Goal: Task Accomplishment & Management: Manage account settings

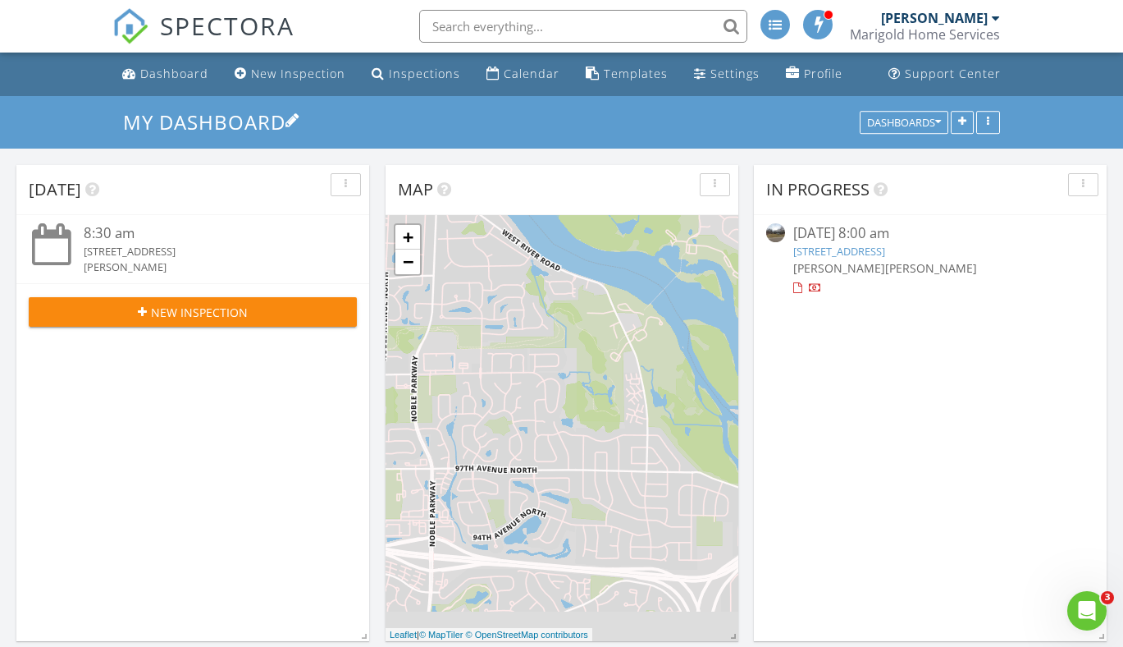
scroll to position [493, 0]
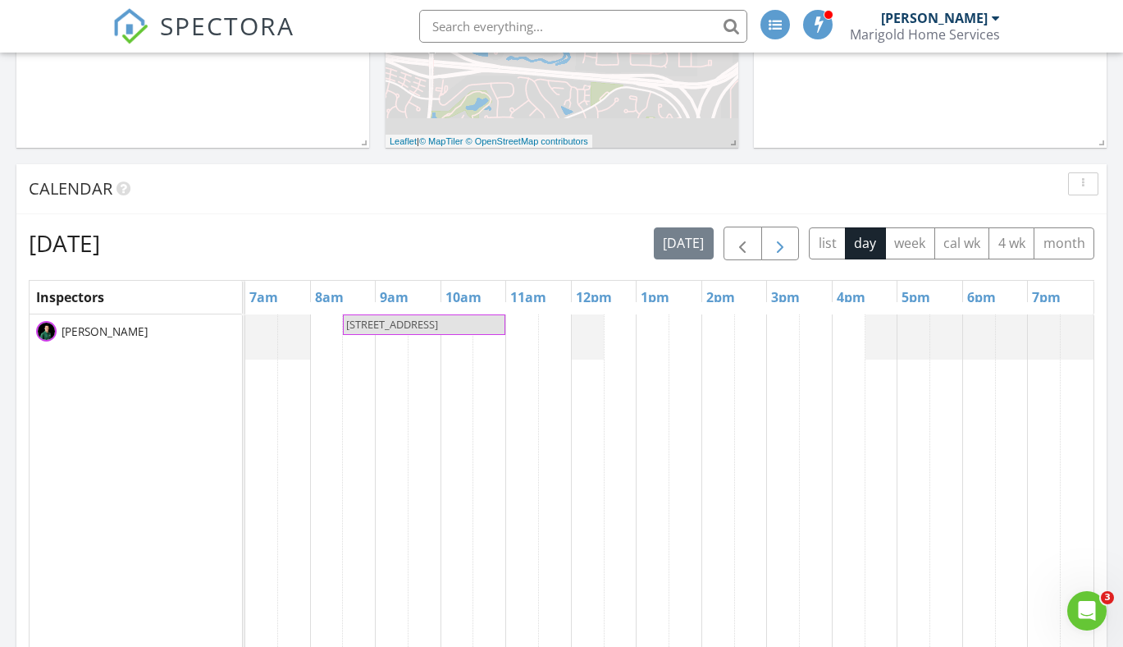
drag, startPoint x: 802, startPoint y: 235, endPoint x: 789, endPoint y: 241, distance: 14.7
click at [802, 235] on div "today list day week cal wk 4 wk month" at bounding box center [874, 243] width 441 height 34
click at [789, 241] on span "button" at bounding box center [781, 244] width 20 height 20
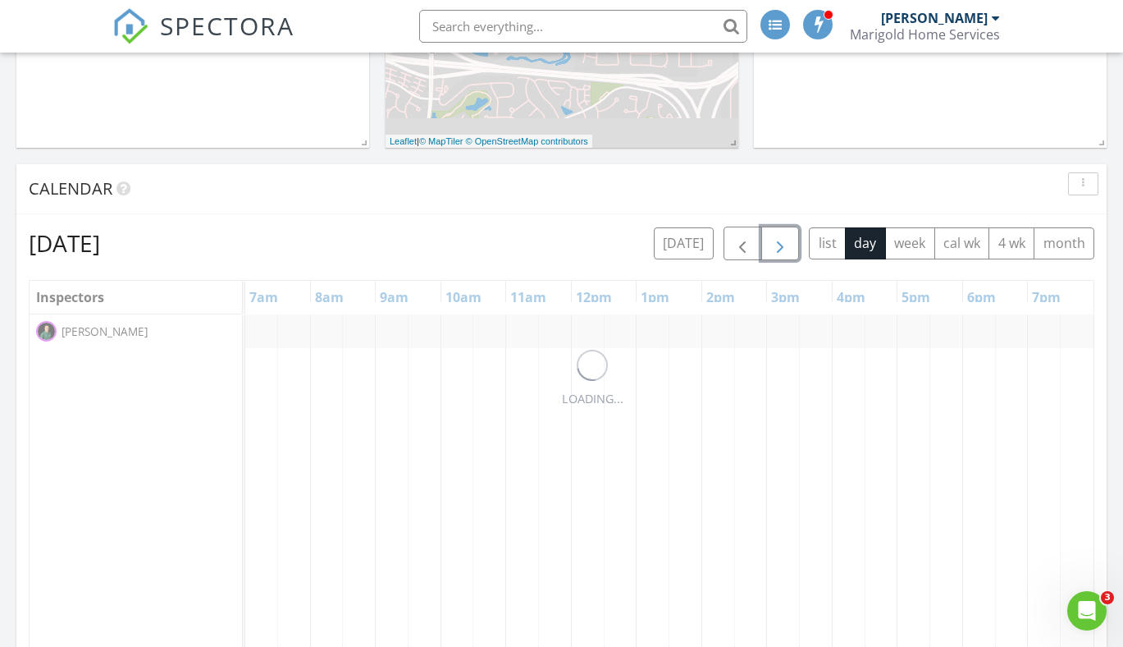
click at [789, 241] on span "button" at bounding box center [781, 244] width 20 height 20
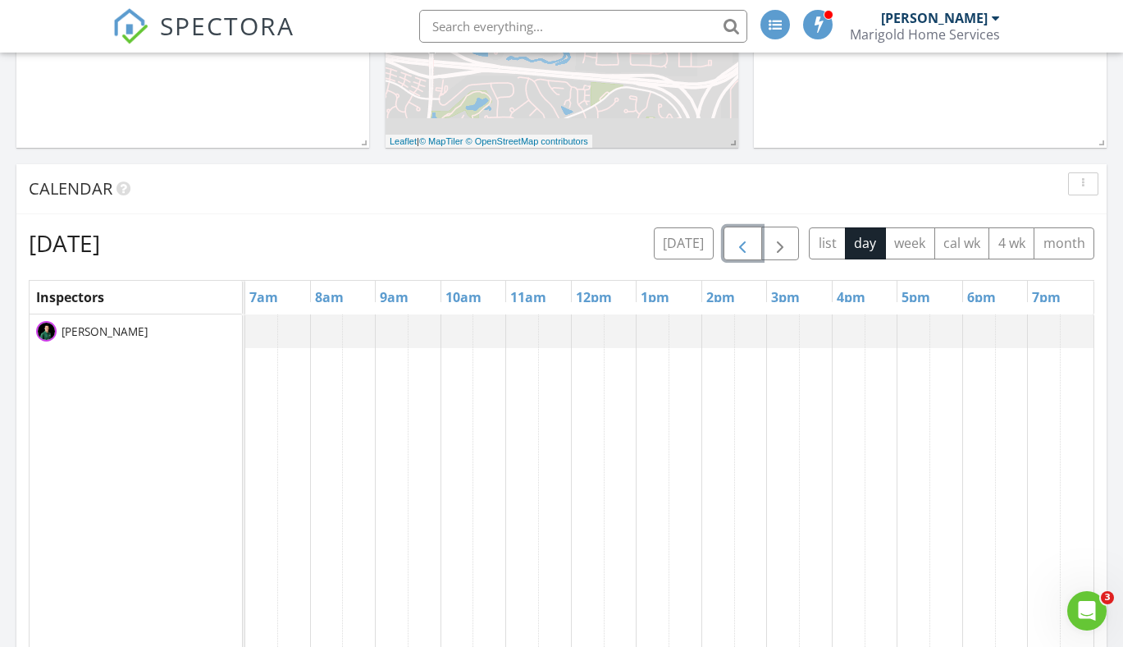
click at [749, 248] on span "button" at bounding box center [743, 244] width 20 height 20
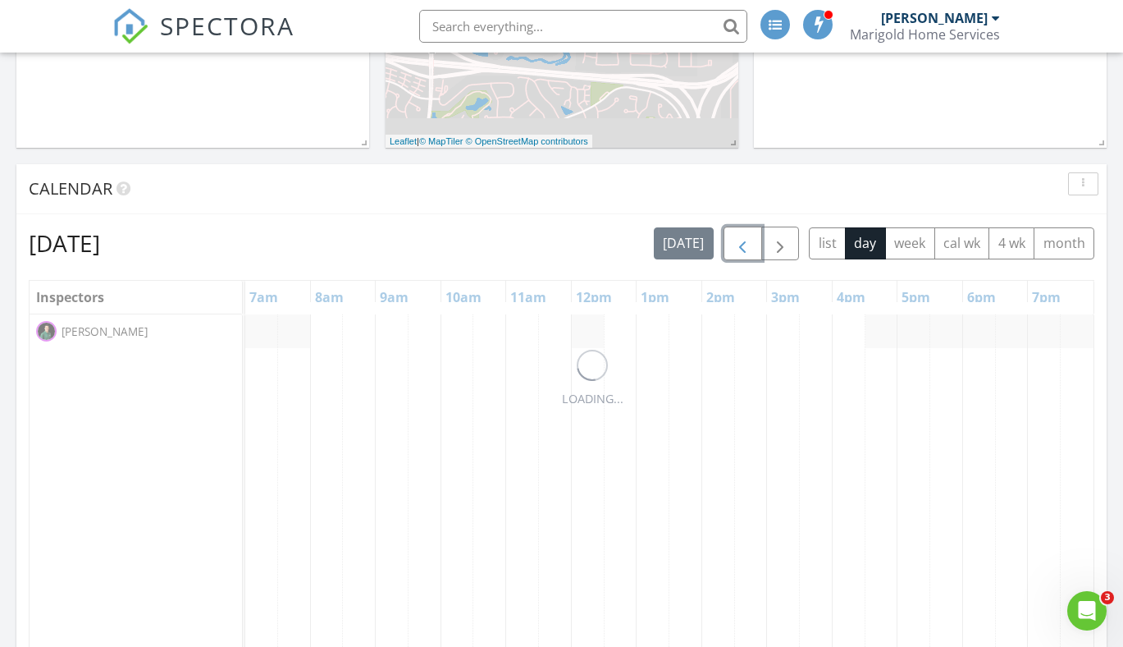
click at [749, 248] on span "button" at bounding box center [743, 244] width 20 height 20
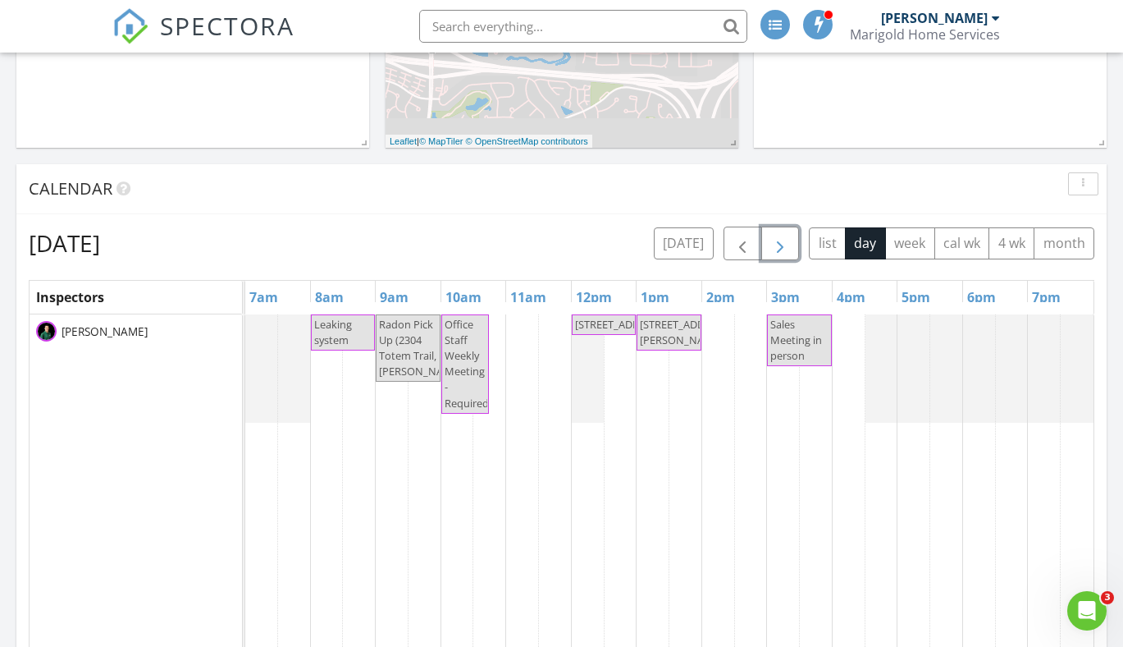
click at [780, 248] on span "button" at bounding box center [781, 244] width 20 height 20
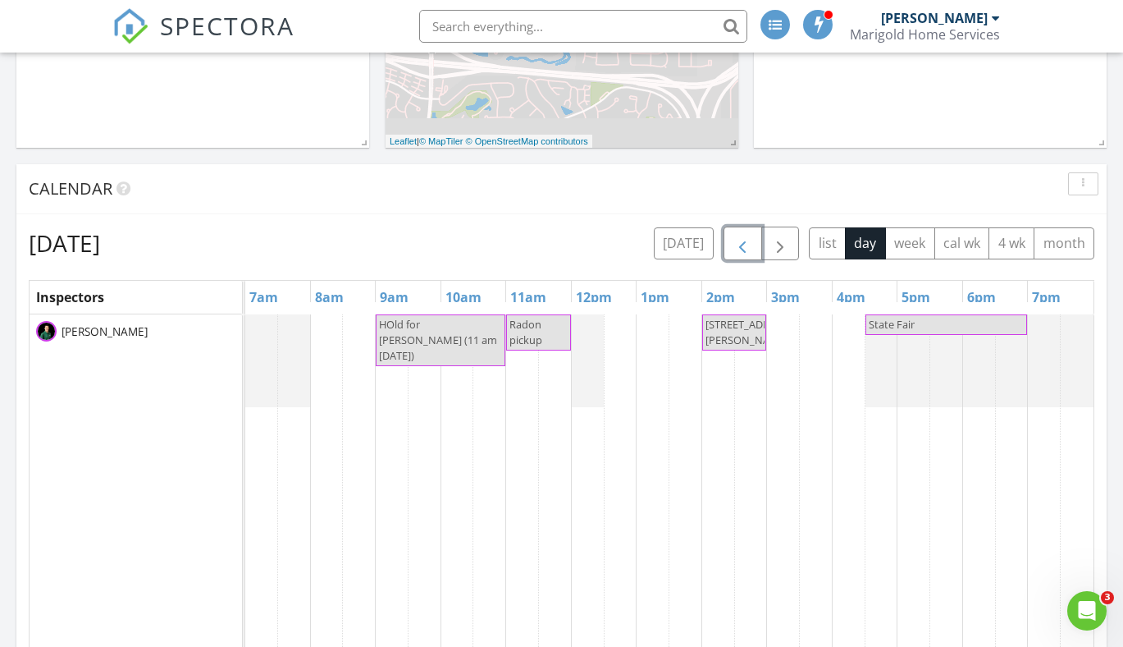
click at [739, 240] on span "button" at bounding box center [743, 244] width 20 height 20
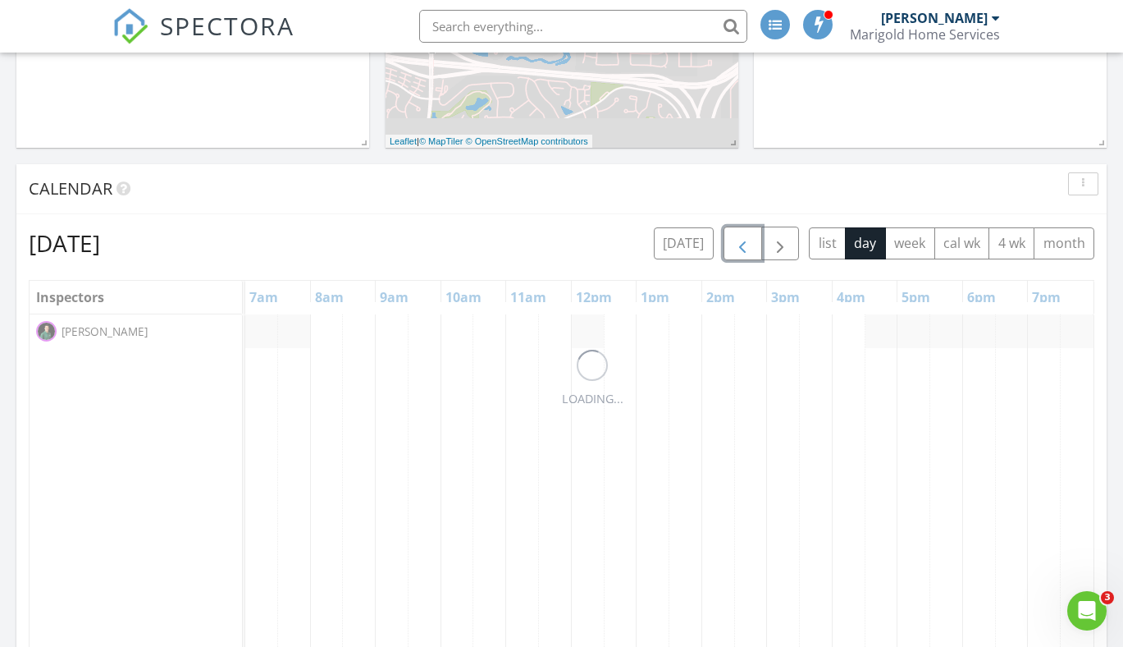
click at [739, 240] on span "button" at bounding box center [743, 244] width 20 height 20
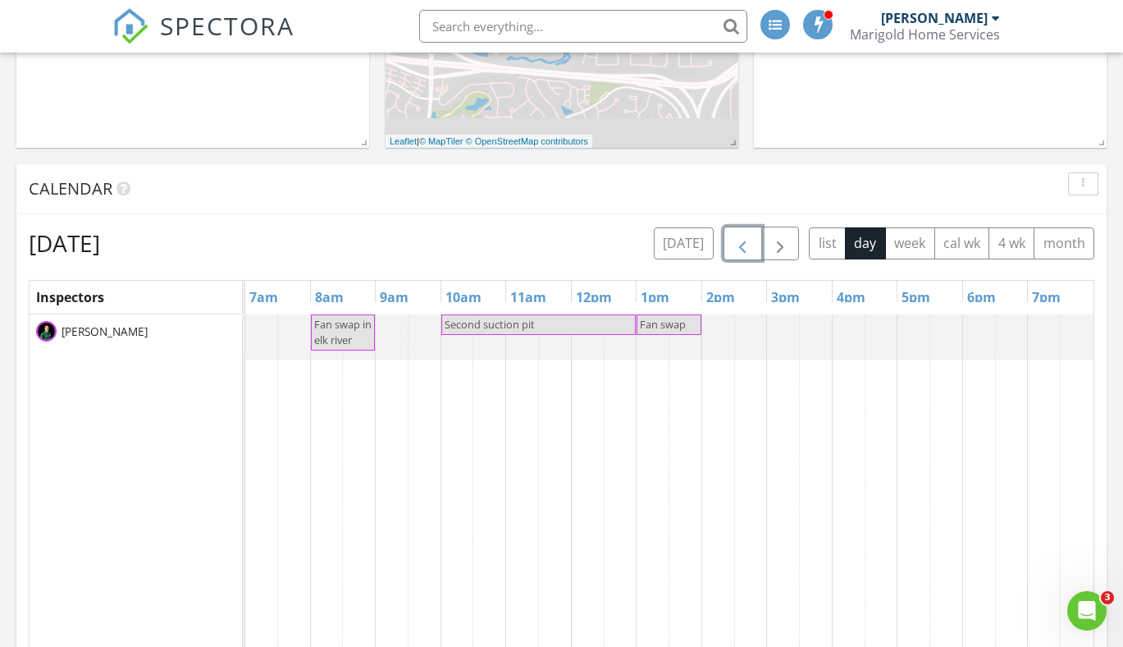
click at [739, 240] on span "button" at bounding box center [743, 244] width 20 height 20
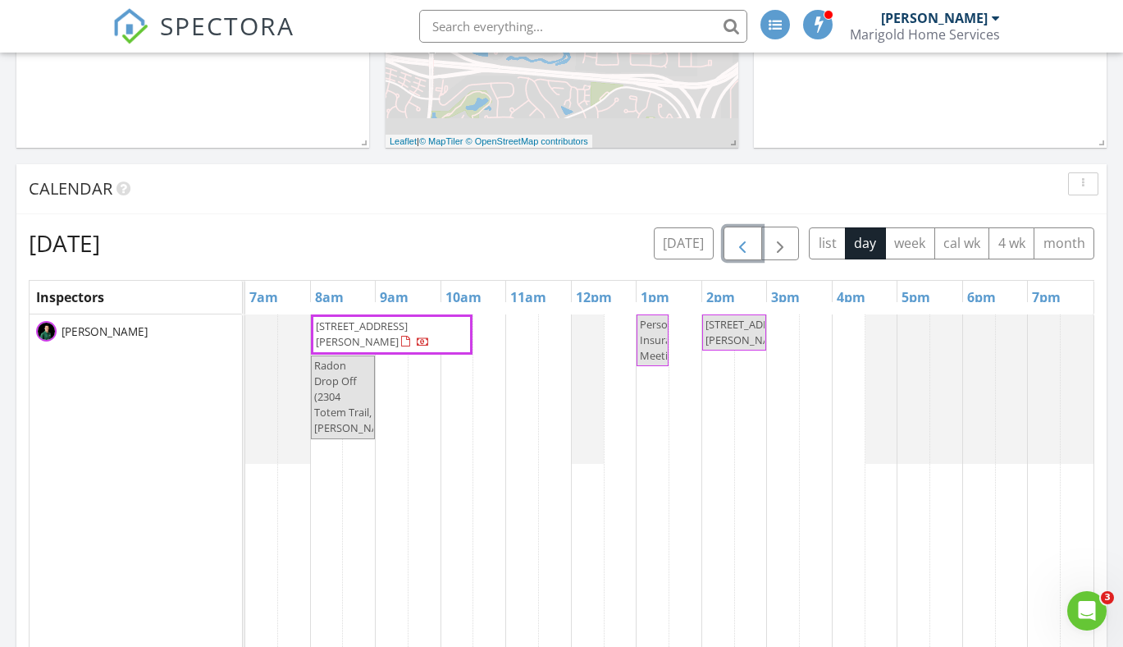
click at [739, 240] on span "button" at bounding box center [743, 244] width 20 height 20
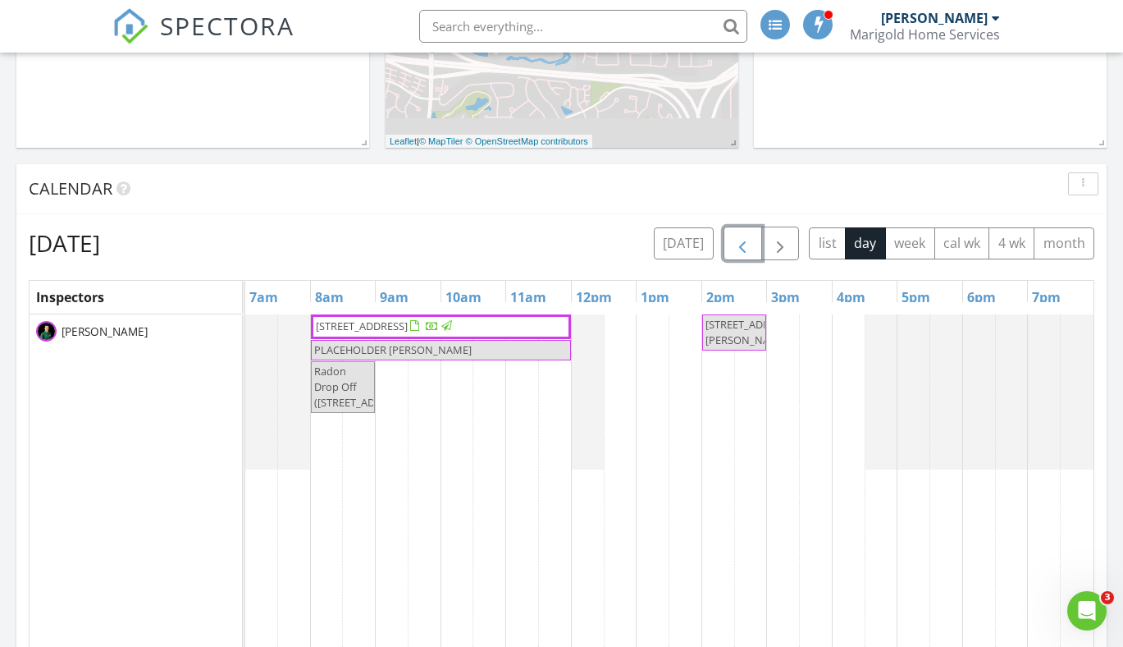
click at [408, 324] on span "1784 Valley Ridge Pl, Chanhassen 55317" at bounding box center [362, 325] width 92 height 15
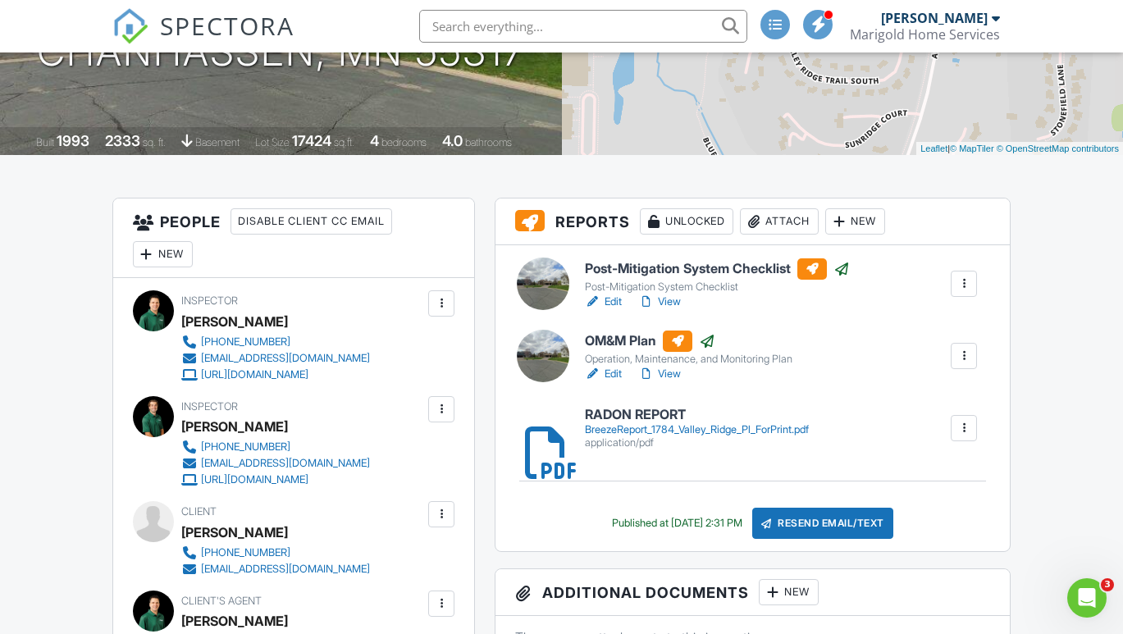
click at [606, 377] on link "Edit" at bounding box center [603, 374] width 37 height 16
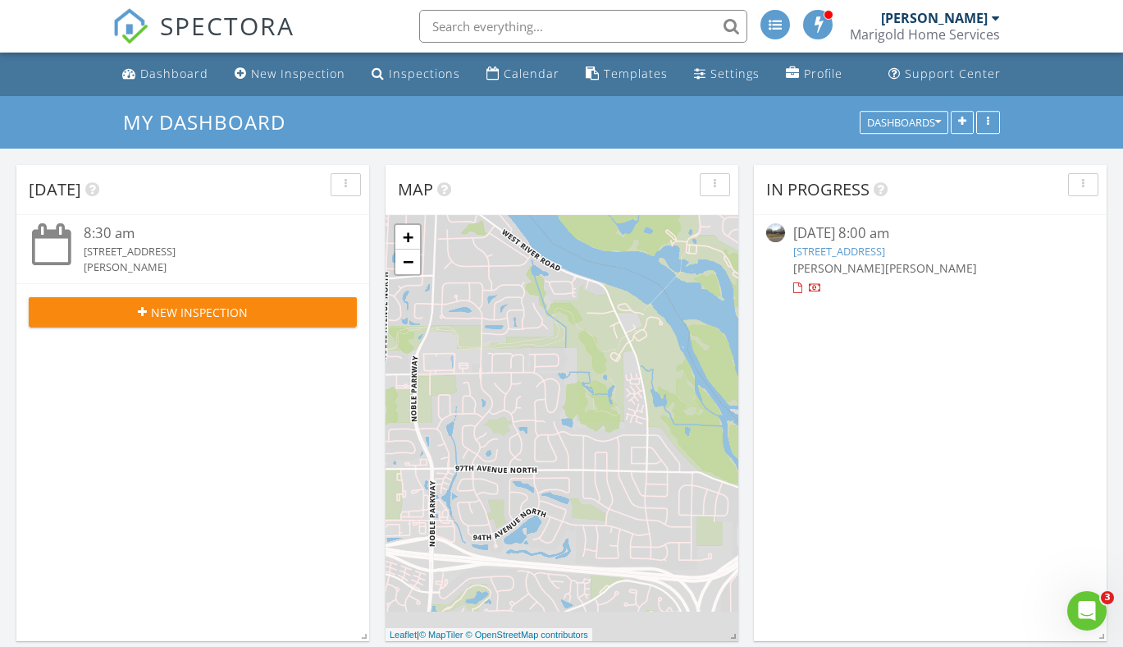
click at [885, 256] on link "2304 Totem Trail, Hopkins, MN 55305" at bounding box center [840, 251] width 92 height 15
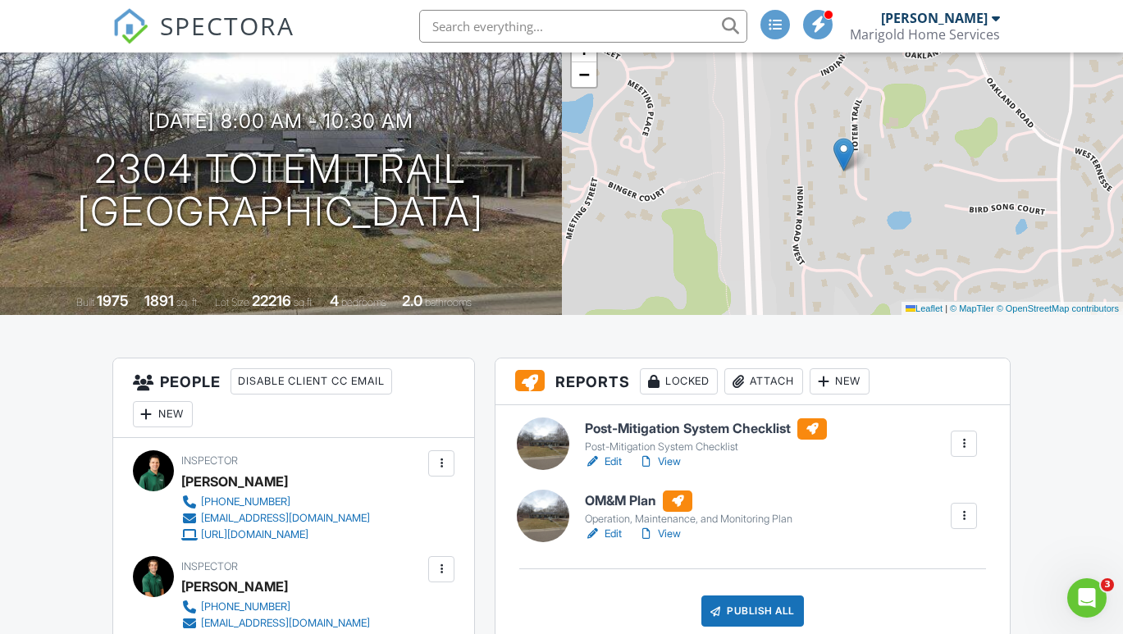
scroll to position [123, 0]
click at [616, 532] on link "Edit" at bounding box center [603, 534] width 37 height 16
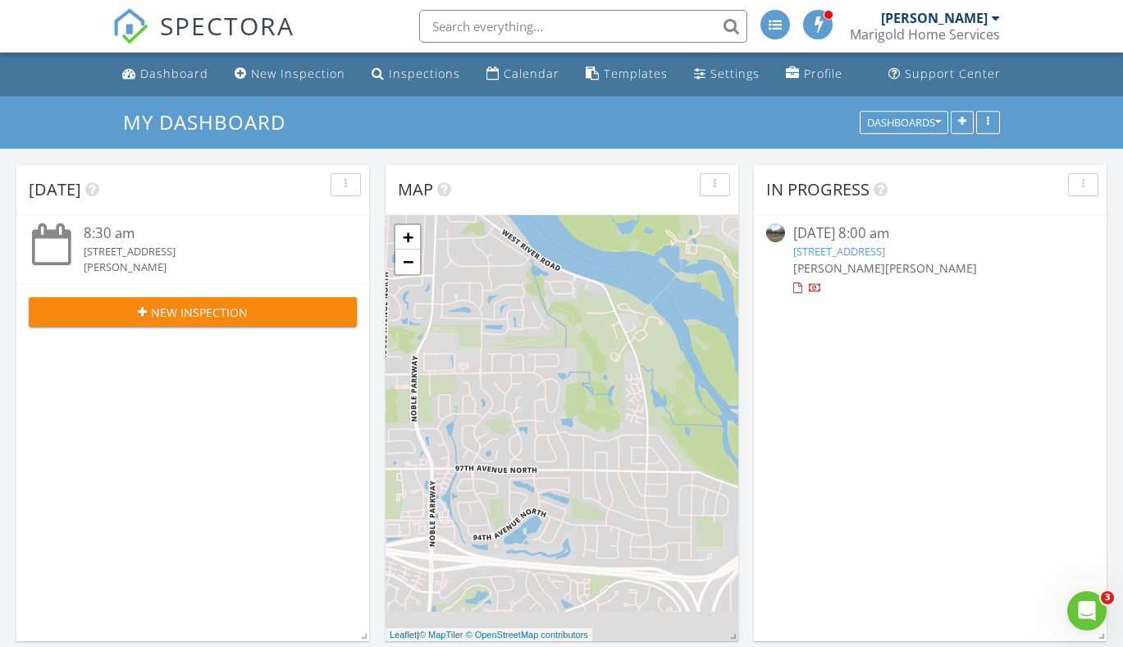
click at [875, 249] on link "[STREET_ADDRESS]" at bounding box center [840, 251] width 92 height 15
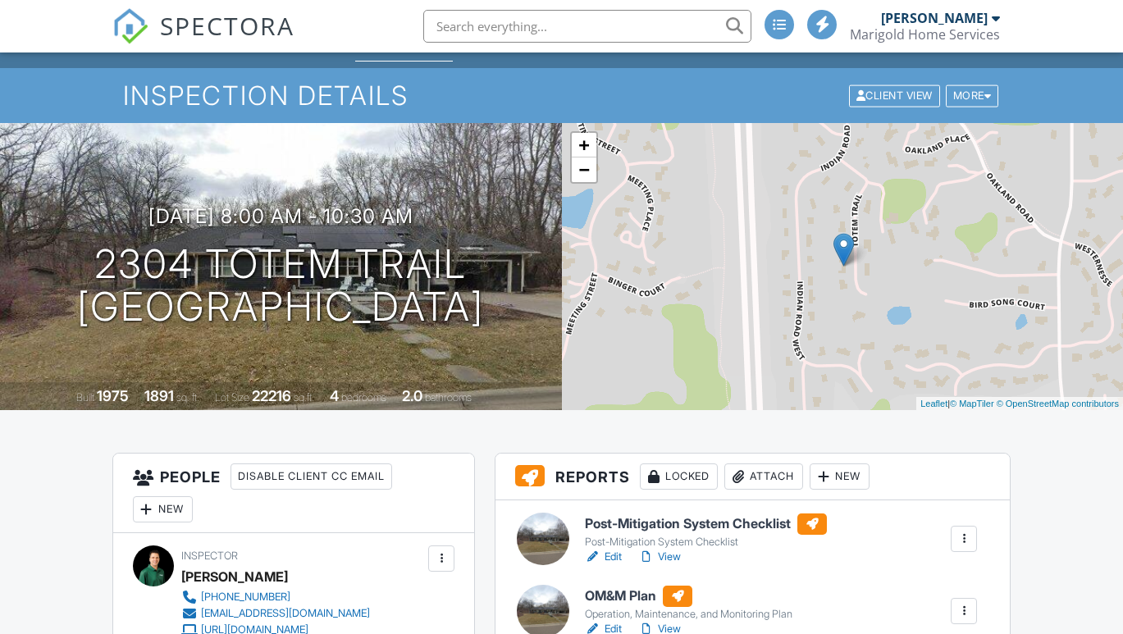
scroll to position [28, 0]
click at [616, 556] on link "Edit" at bounding box center [603, 557] width 37 height 16
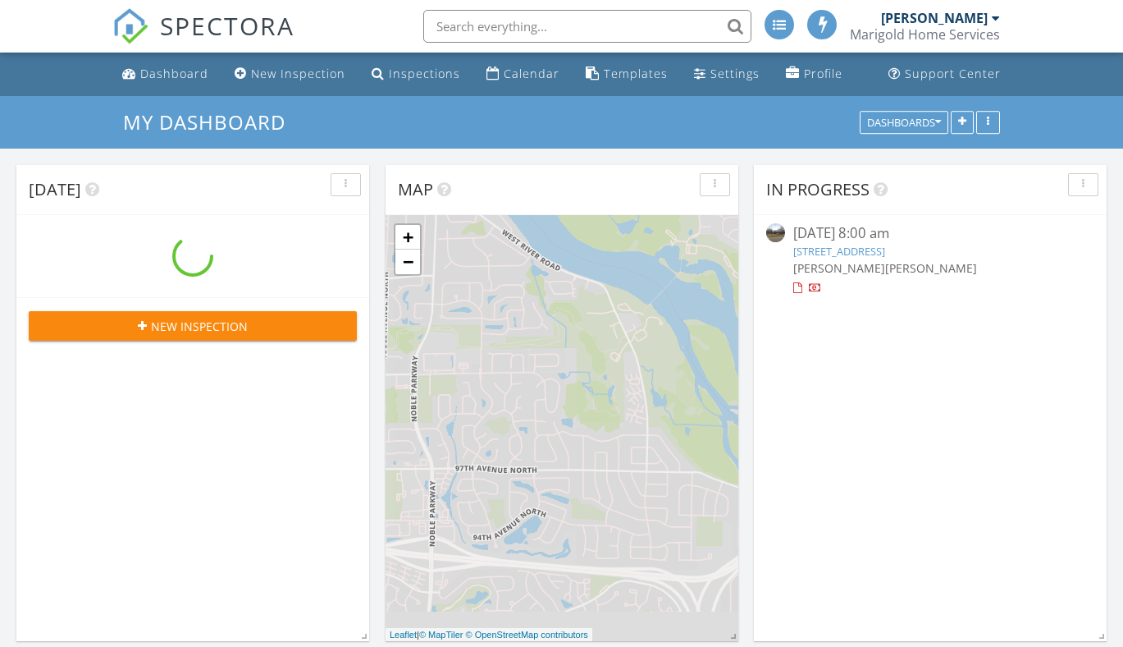
scroll to position [1519, 1149]
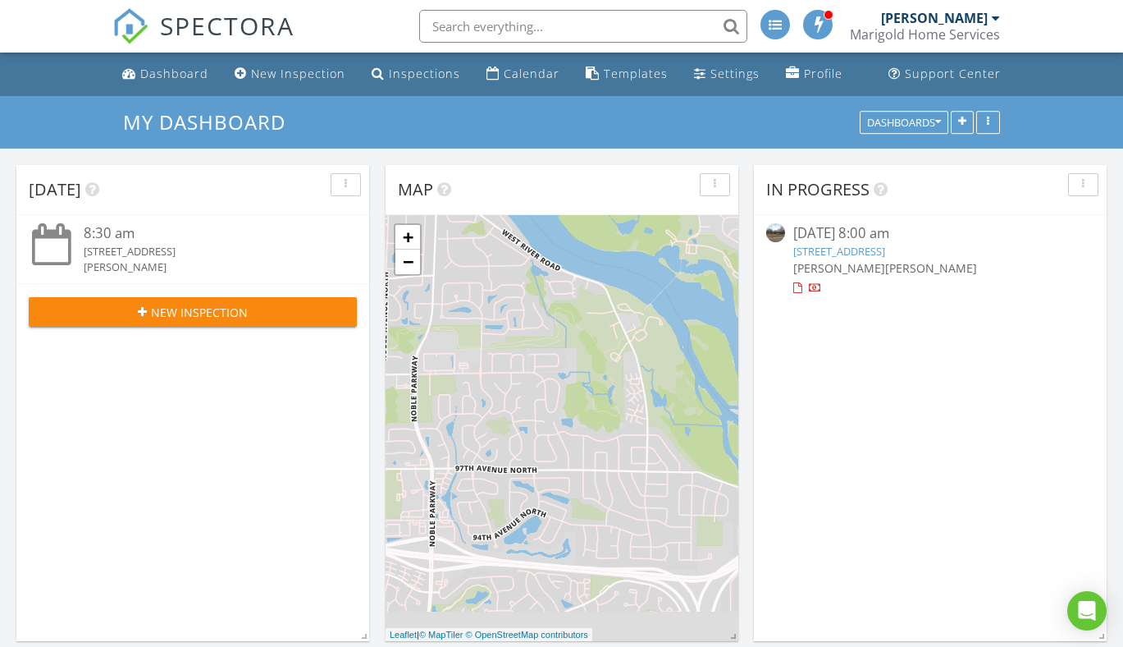
click at [848, 256] on link "[STREET_ADDRESS]" at bounding box center [840, 251] width 92 height 15
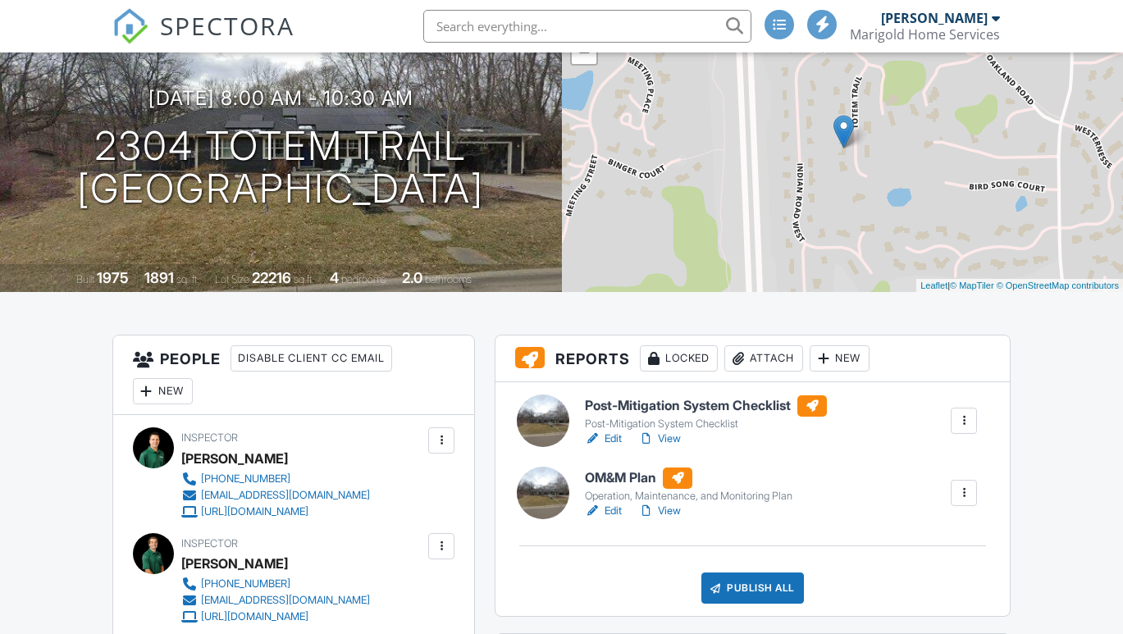
click at [746, 588] on div "Publish All" at bounding box center [753, 588] width 103 height 31
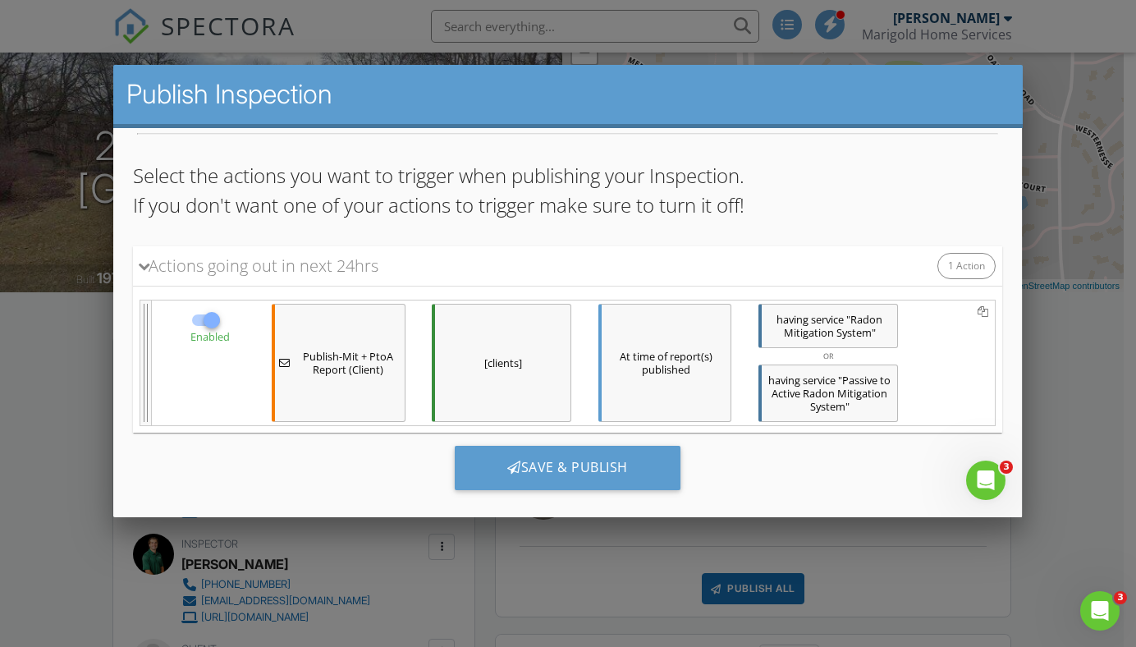
scroll to position [145, 0]
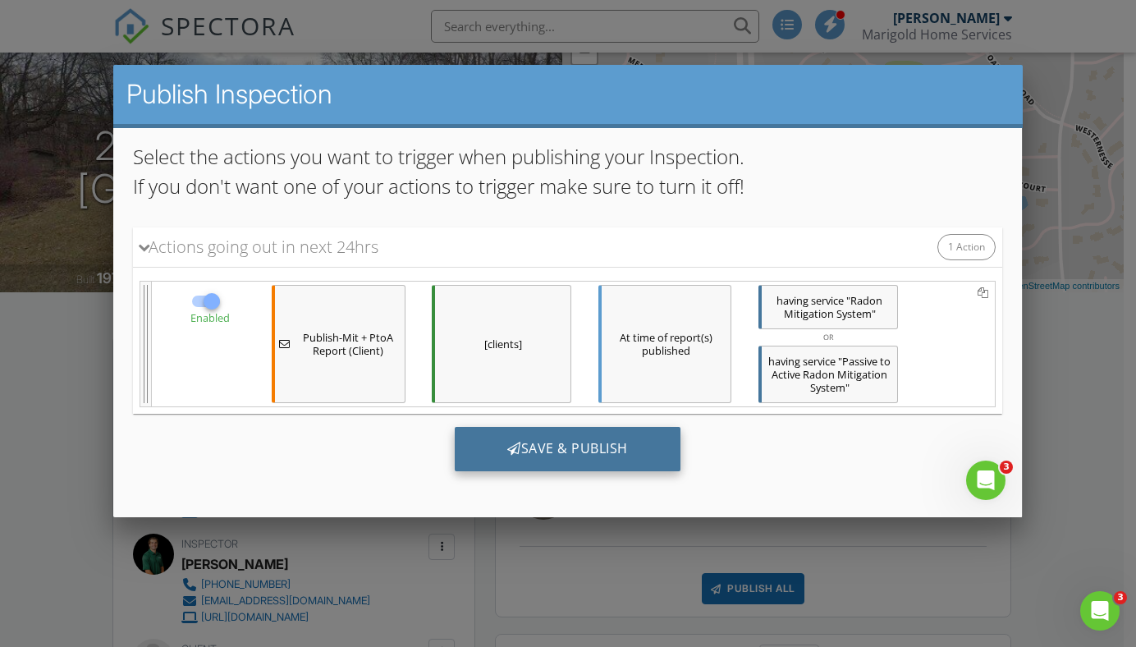
click at [576, 459] on div "Save & Publish" at bounding box center [568, 448] width 226 height 44
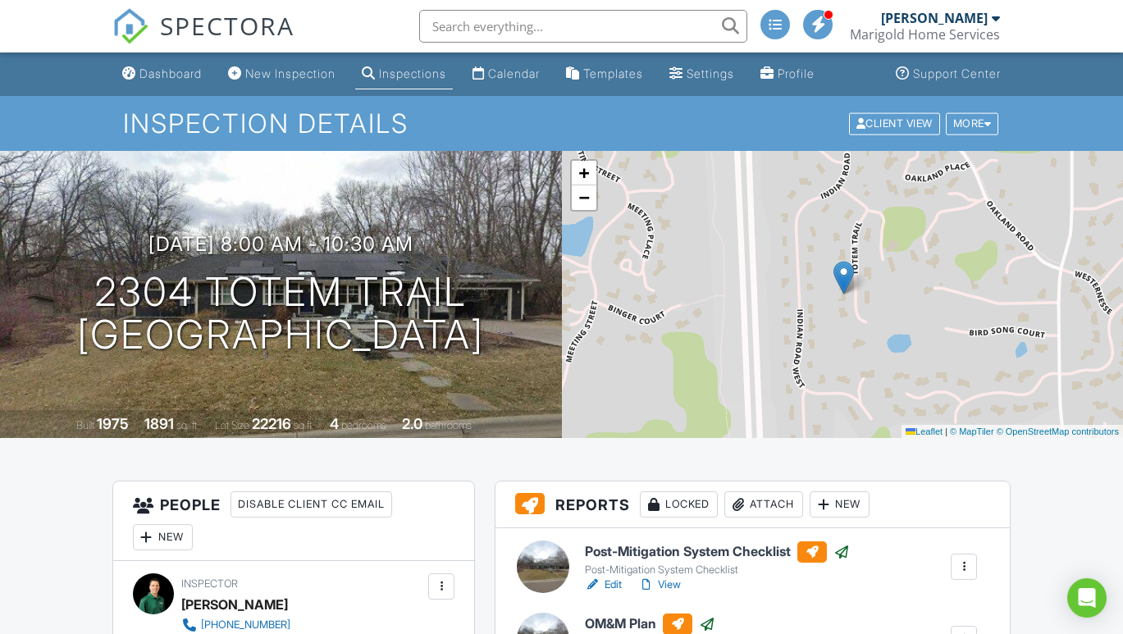
click at [213, 26] on span "SPECTORA" at bounding box center [227, 25] width 135 height 34
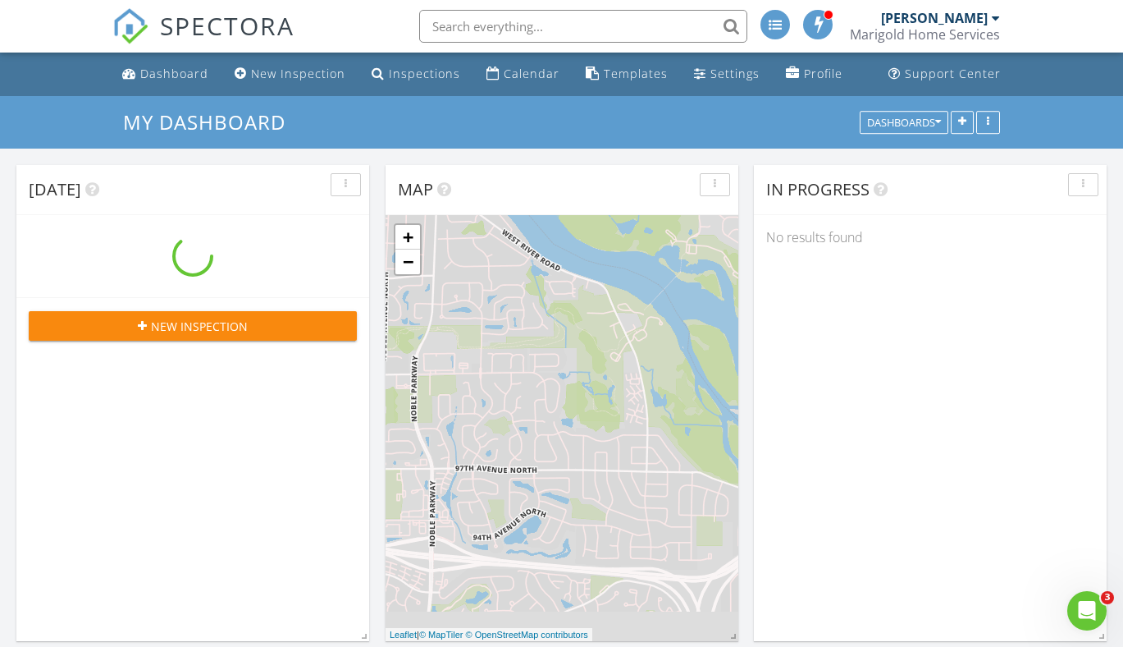
scroll to position [1519, 1149]
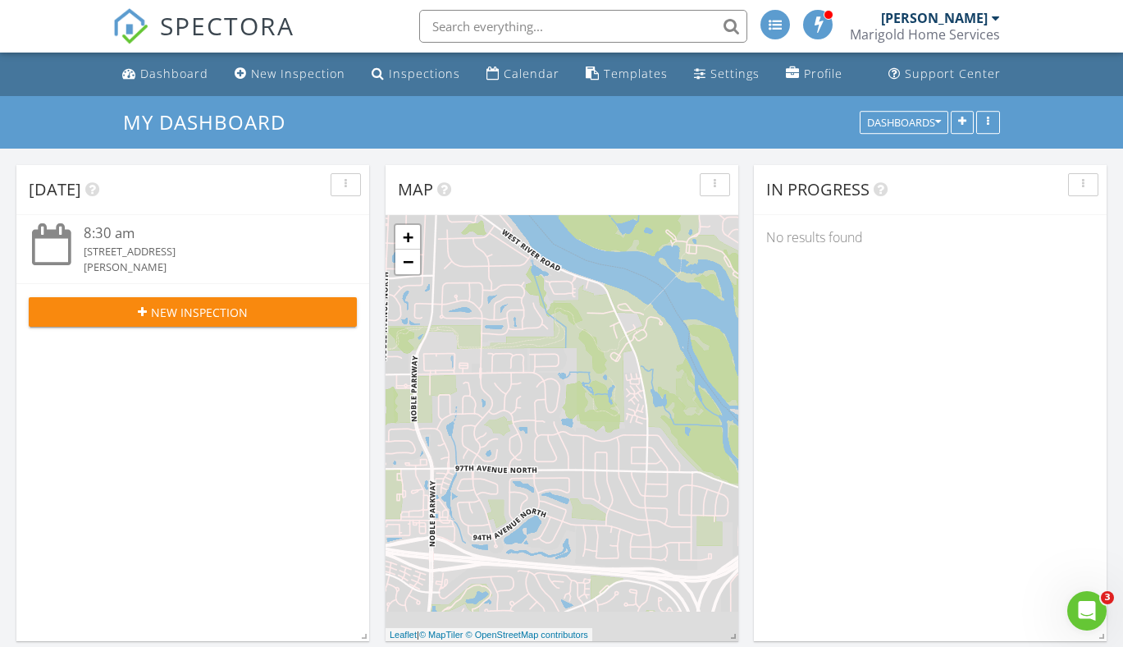
click at [217, 18] on span "SPECTORA" at bounding box center [227, 25] width 135 height 34
click at [203, 16] on span "SPECTORA" at bounding box center [227, 25] width 135 height 34
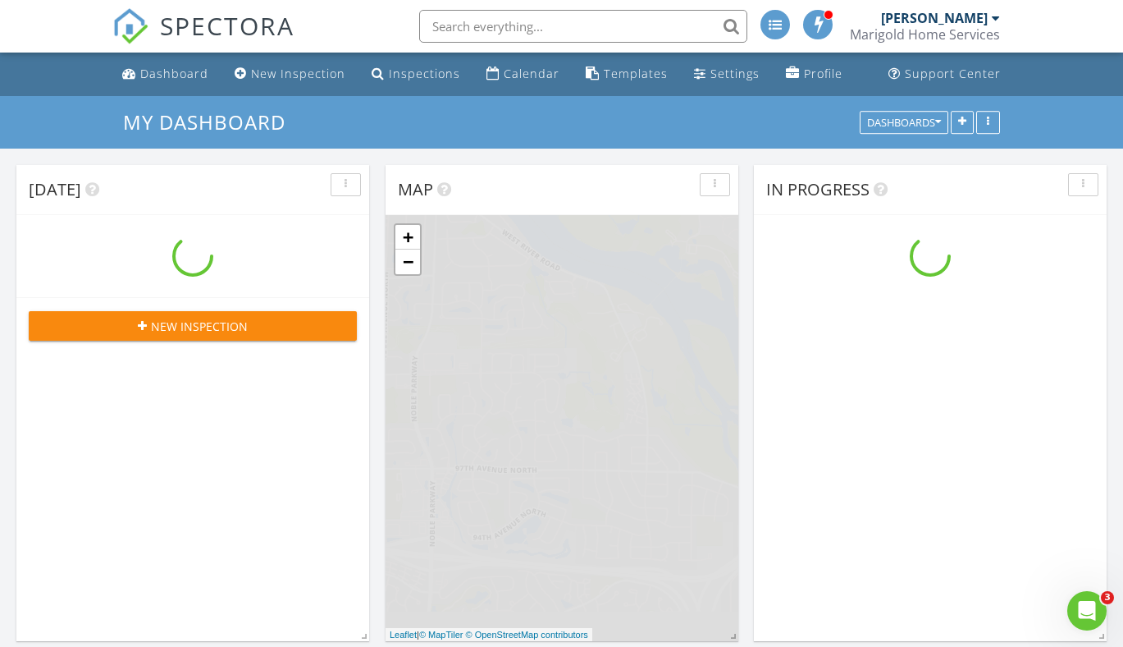
scroll to position [1519, 1149]
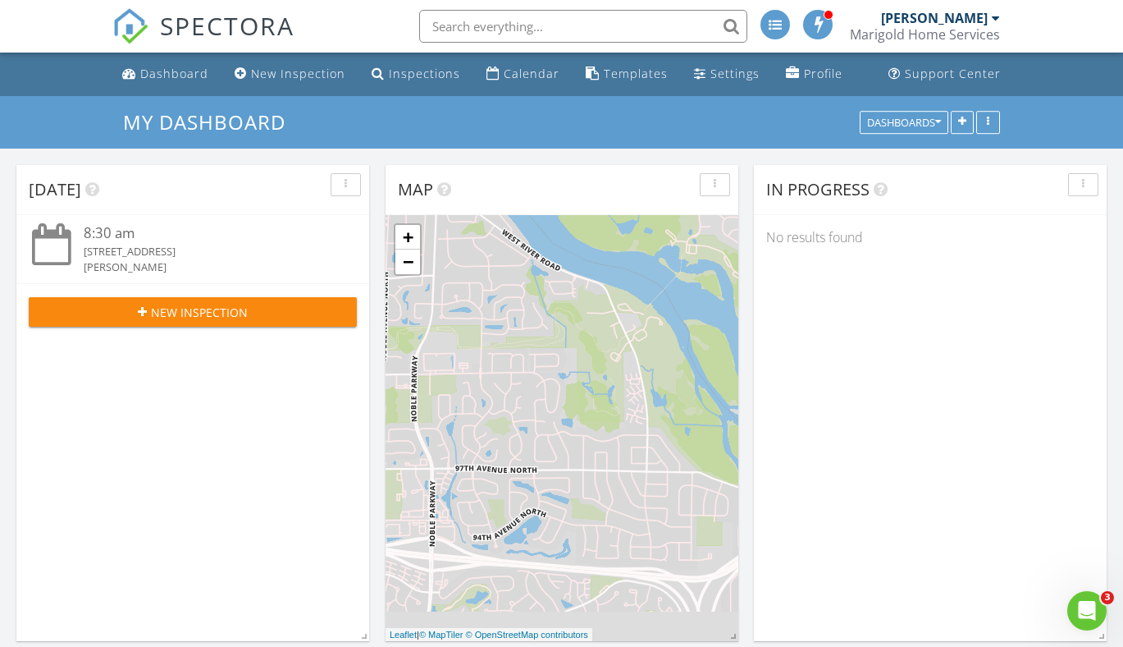
click at [181, 21] on span "SPECTORA" at bounding box center [227, 25] width 135 height 34
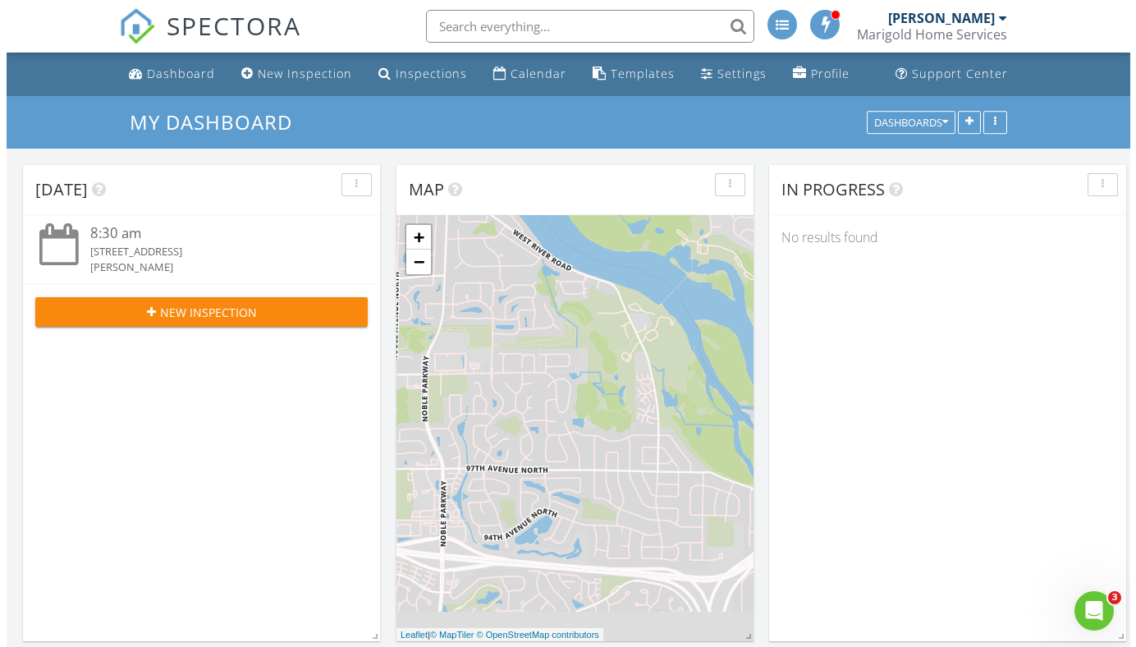
scroll to position [1519, 1161]
